Goal: Check status: Check status

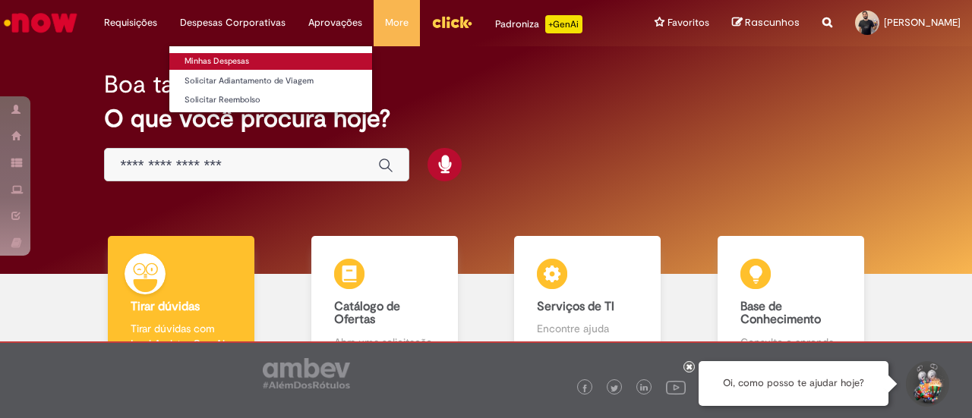
click at [217, 60] on link "Minhas Despesas" at bounding box center [270, 61] width 203 height 17
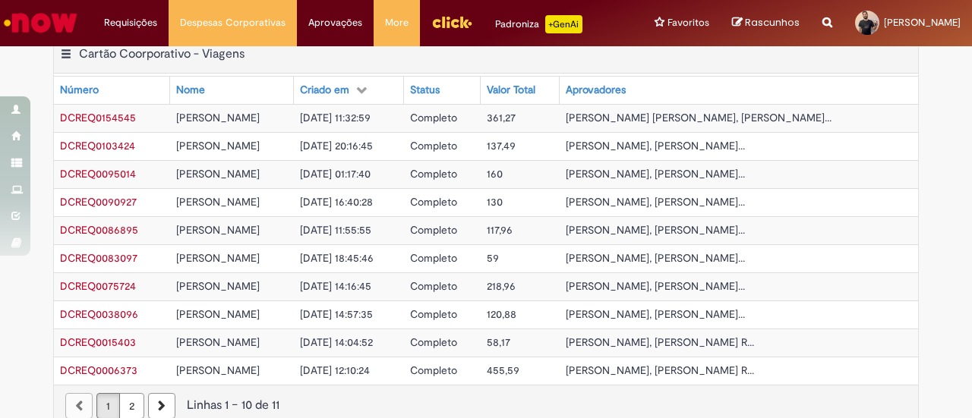
scroll to position [664, 0]
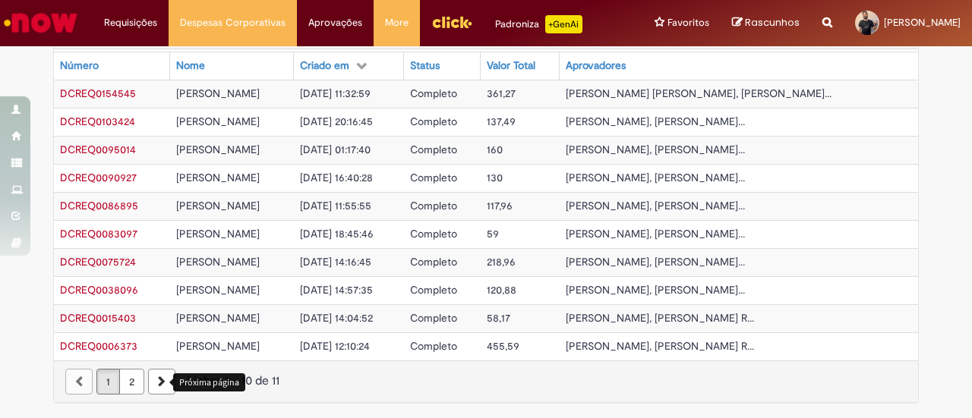
click at [158, 383] on icon "Próxima página" at bounding box center [162, 382] width 8 height 11
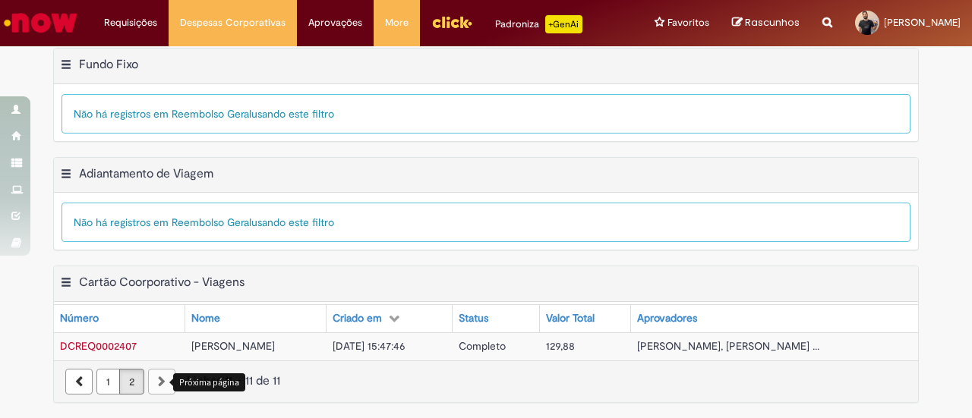
scroll to position [413, 0]
click at [97, 384] on link "1" at bounding box center [108, 382] width 24 height 26
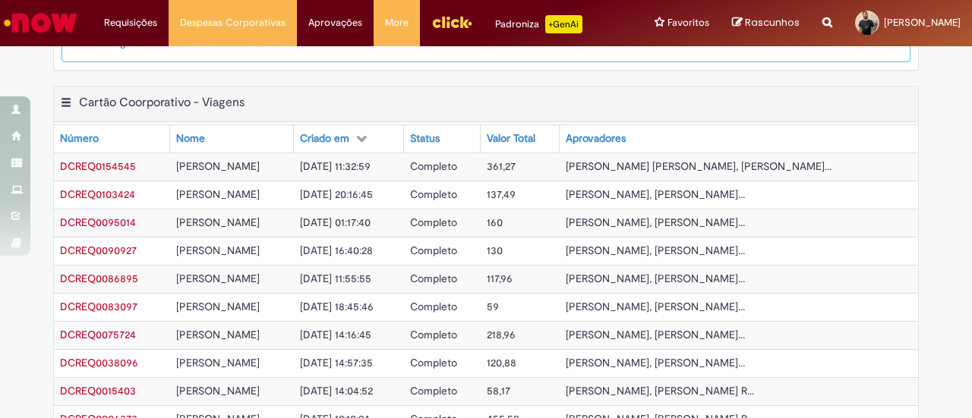
scroll to position [604, 0]
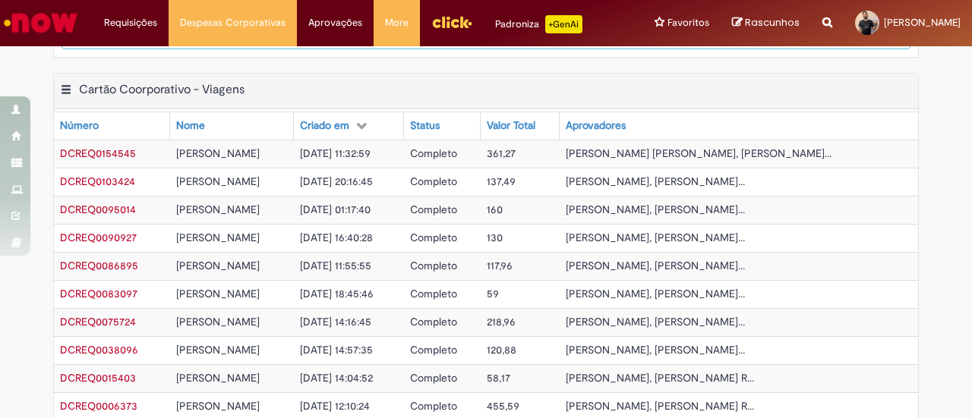
click at [118, 156] on span "DCREQ0154545" at bounding box center [98, 154] width 76 height 14
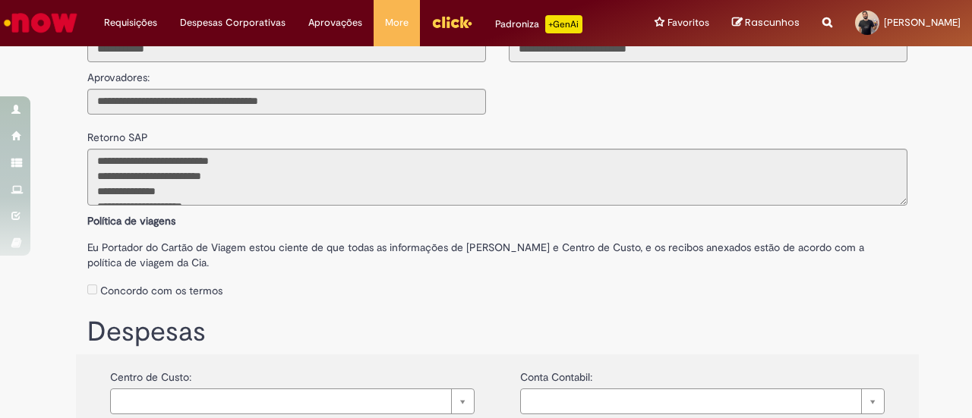
scroll to position [76, 0]
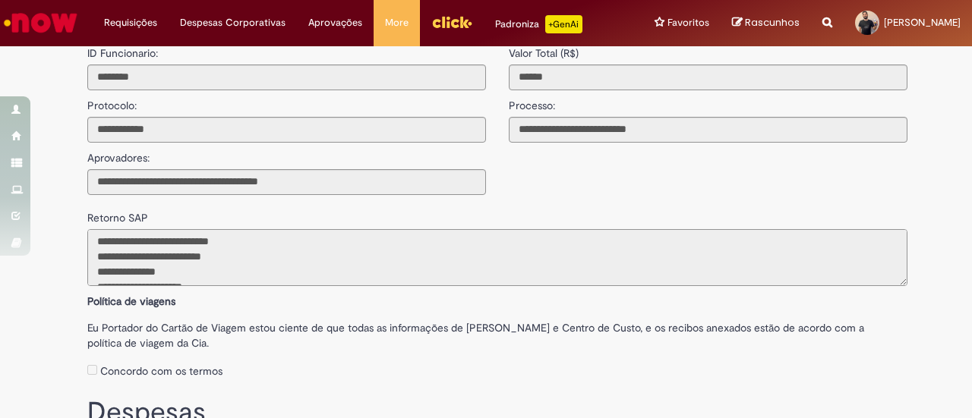
click at [184, 277] on textarea "**********" at bounding box center [497, 257] width 820 height 57
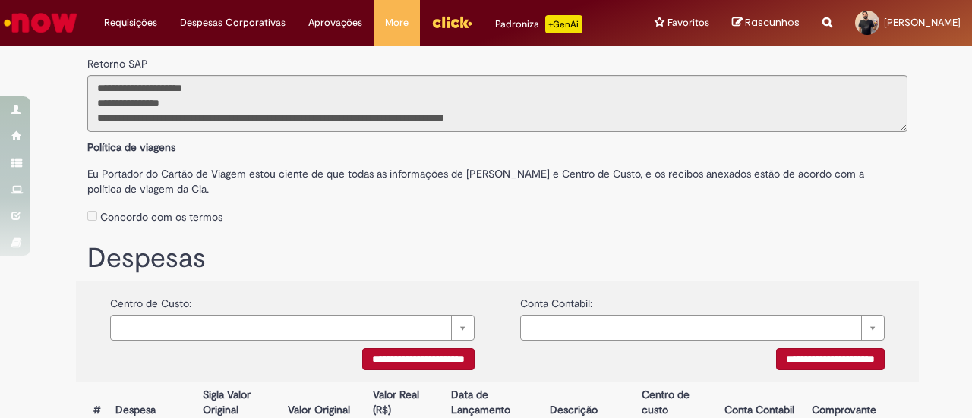
scroll to position [155, 0]
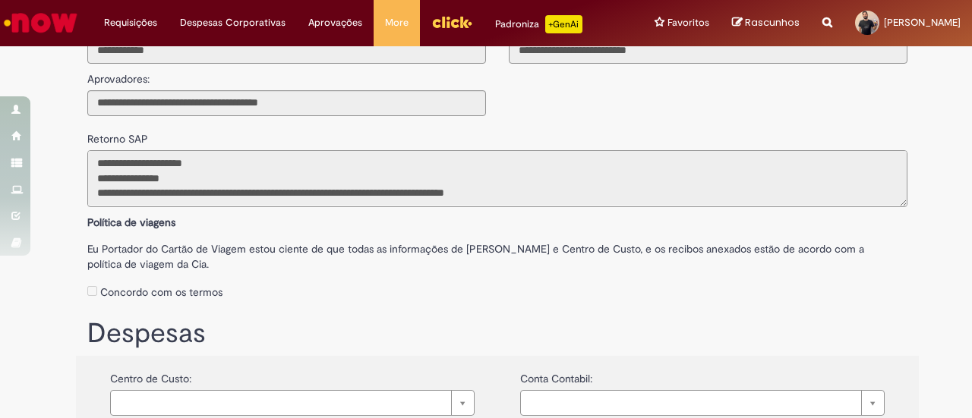
click at [201, 204] on textarea "**********" at bounding box center [497, 178] width 820 height 57
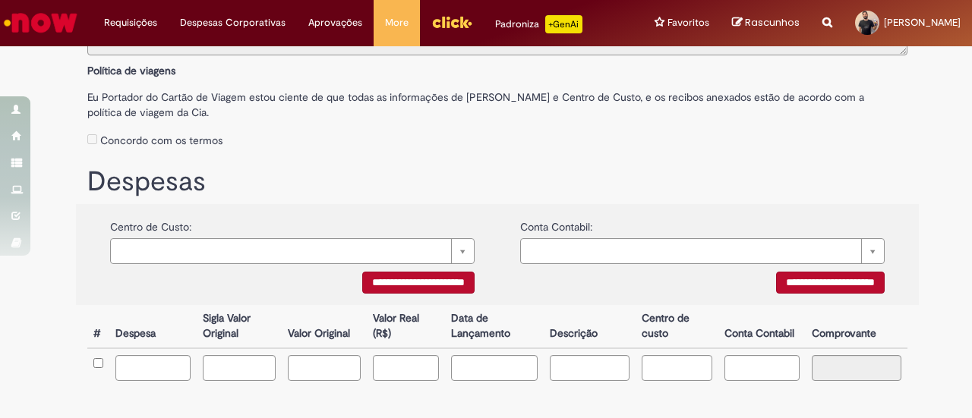
click at [328, 183] on h1 "Despesas" at bounding box center [497, 182] width 820 height 30
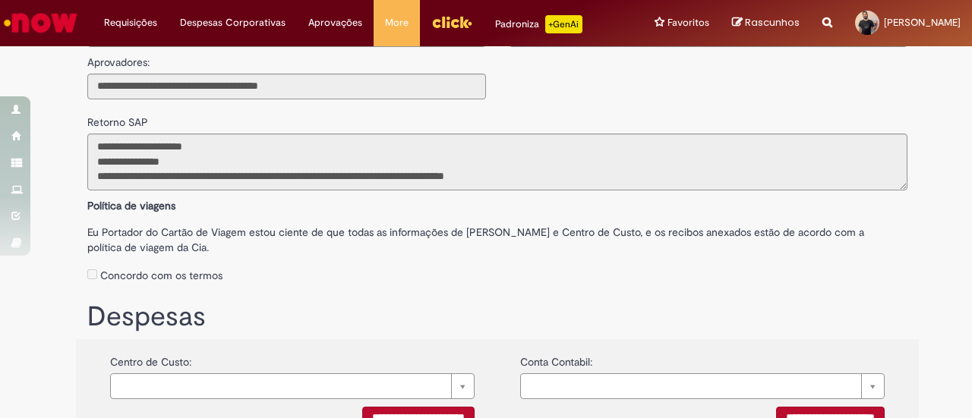
scroll to position [228, 0]
